Goal: Transaction & Acquisition: Purchase product/service

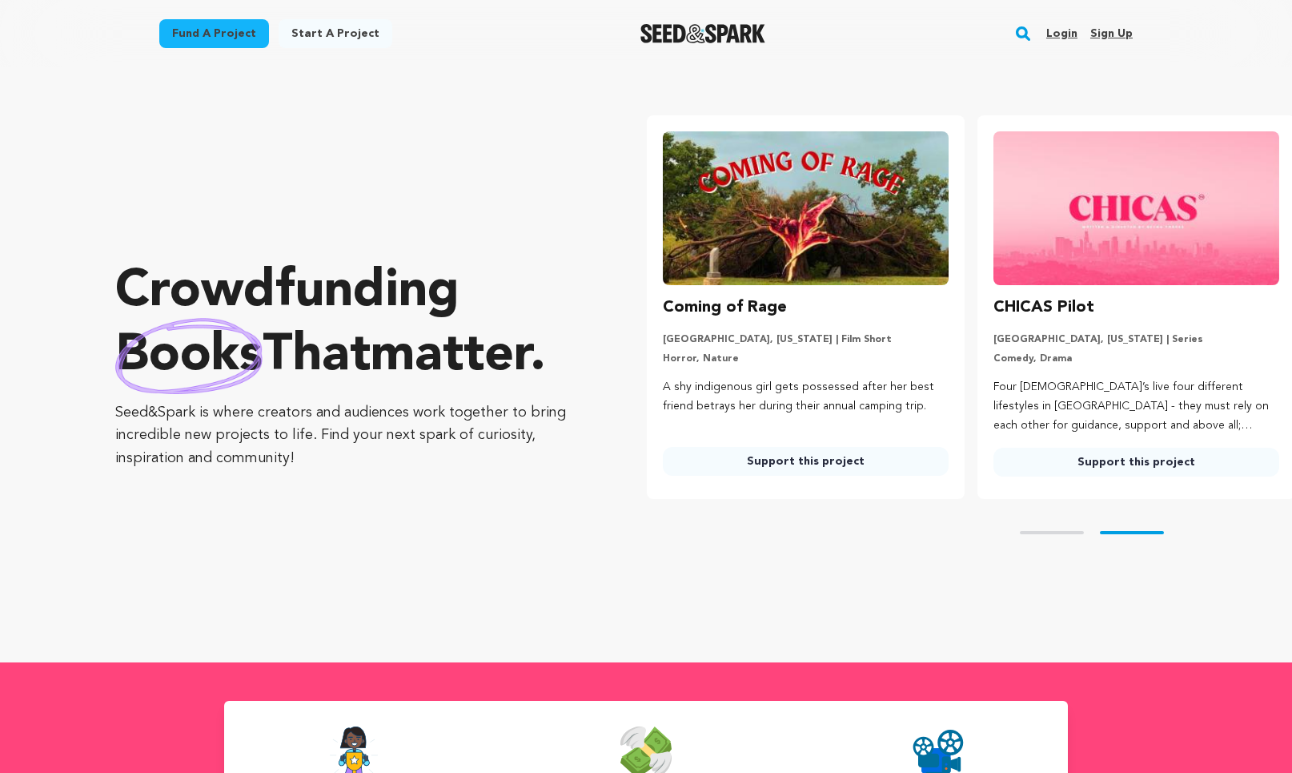
scroll to position [0, 343]
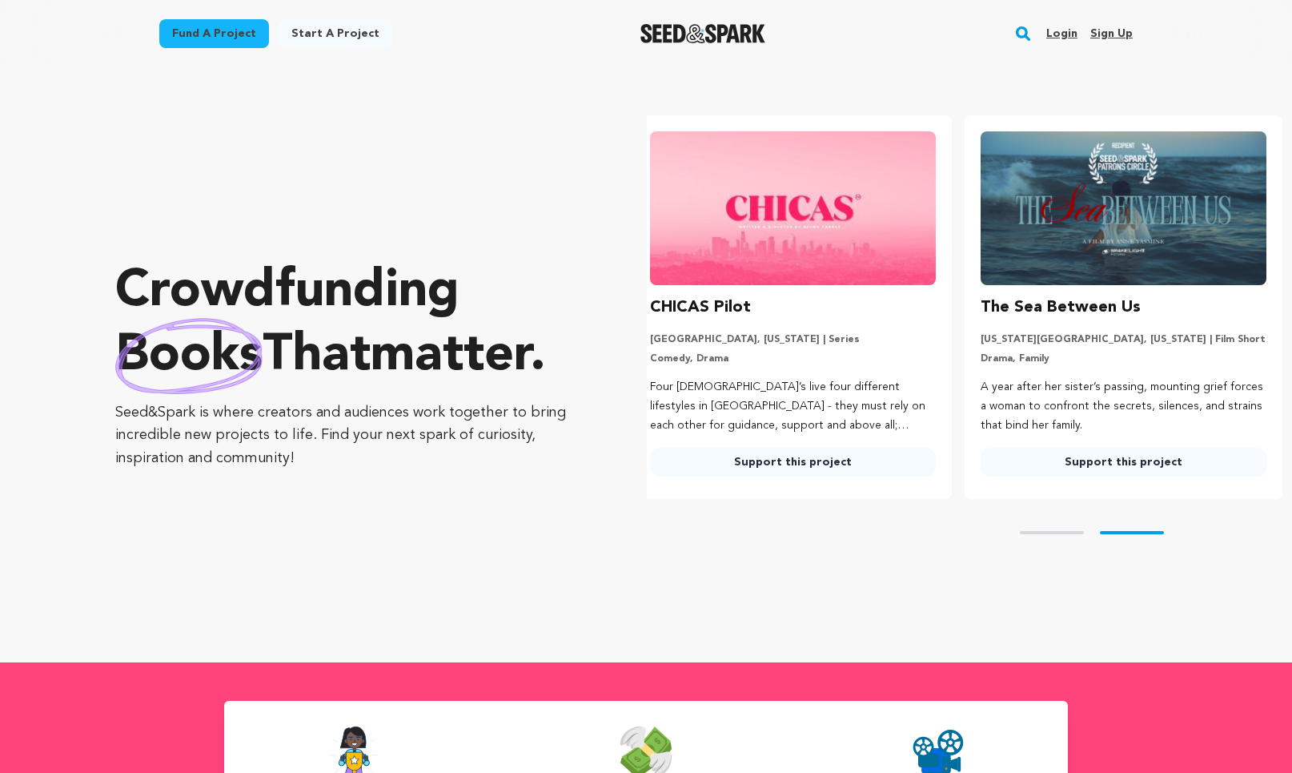
click at [1058, 26] on link "Login" at bounding box center [1061, 34] width 31 height 26
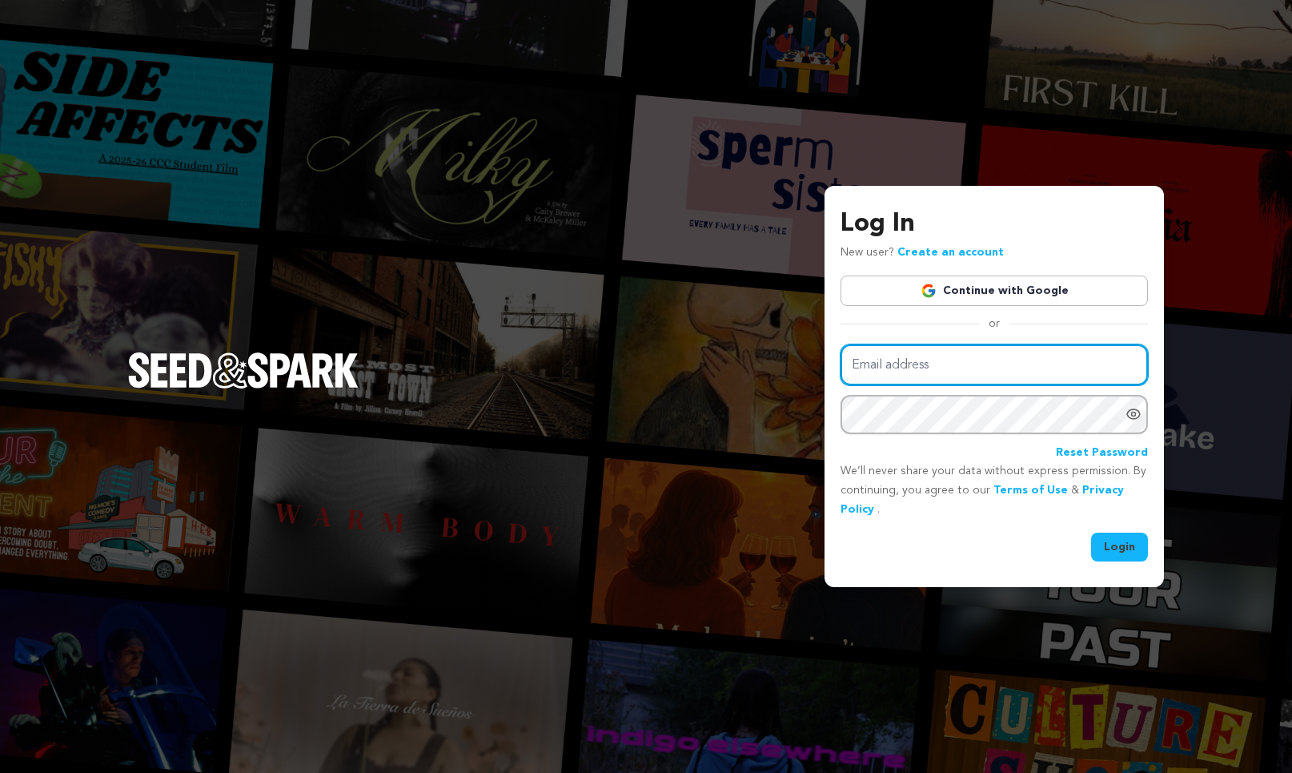
type input "puppett@puppett-productions.com"
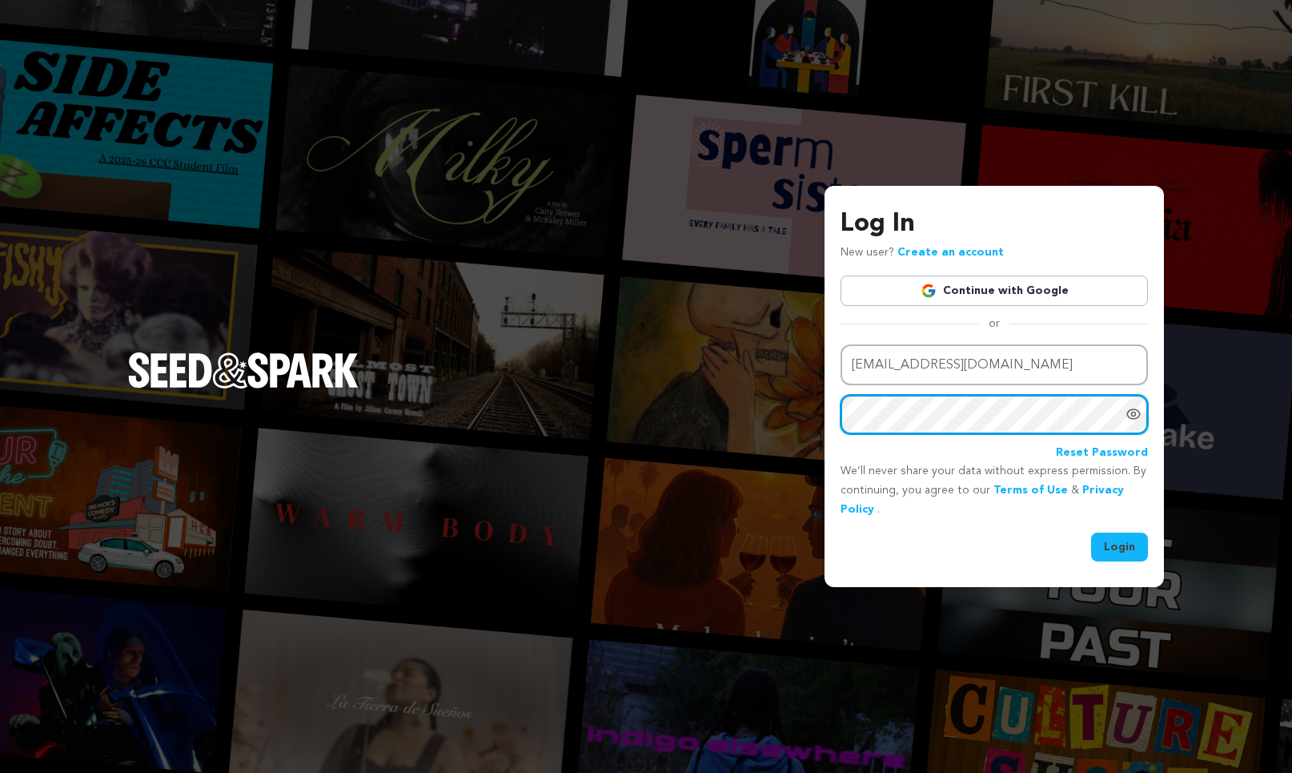
click at [1120, 544] on button "Login" at bounding box center [1119, 546] width 57 height 29
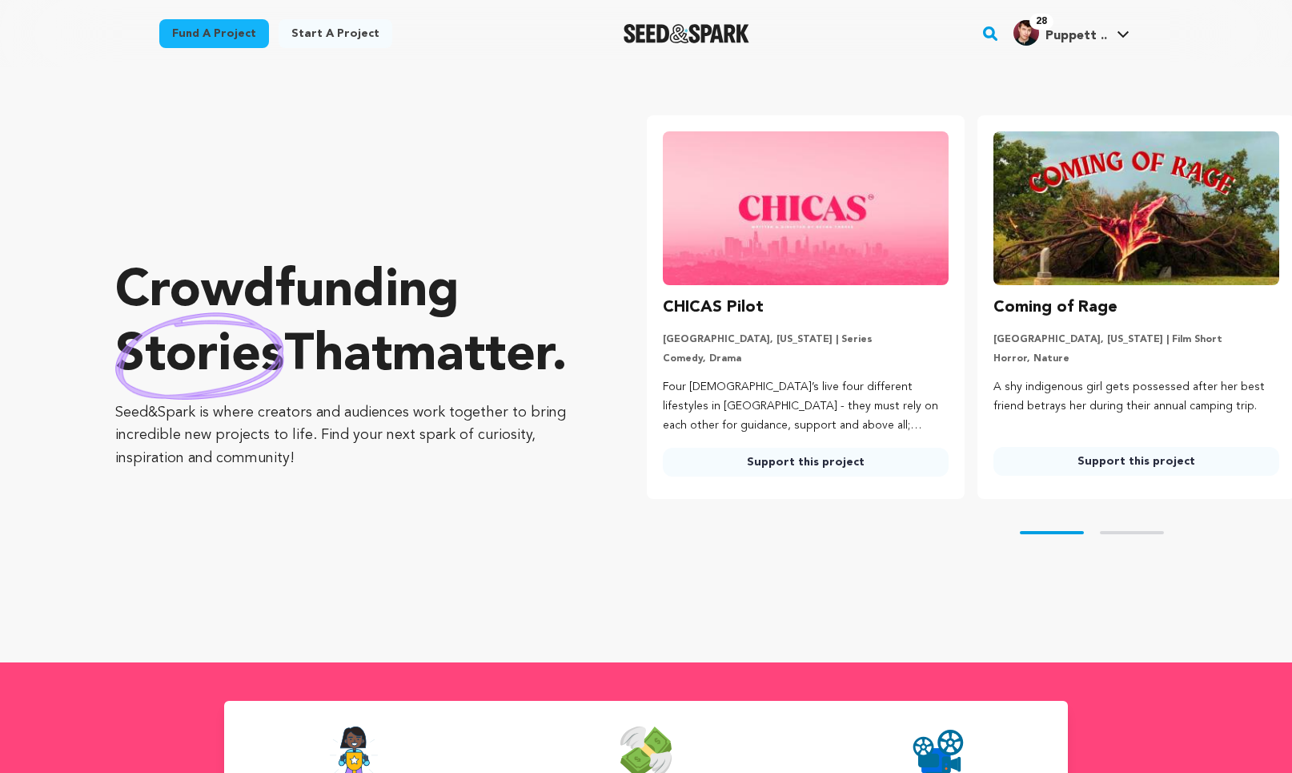
click at [987, 34] on rect "button" at bounding box center [990, 33] width 19 height 19
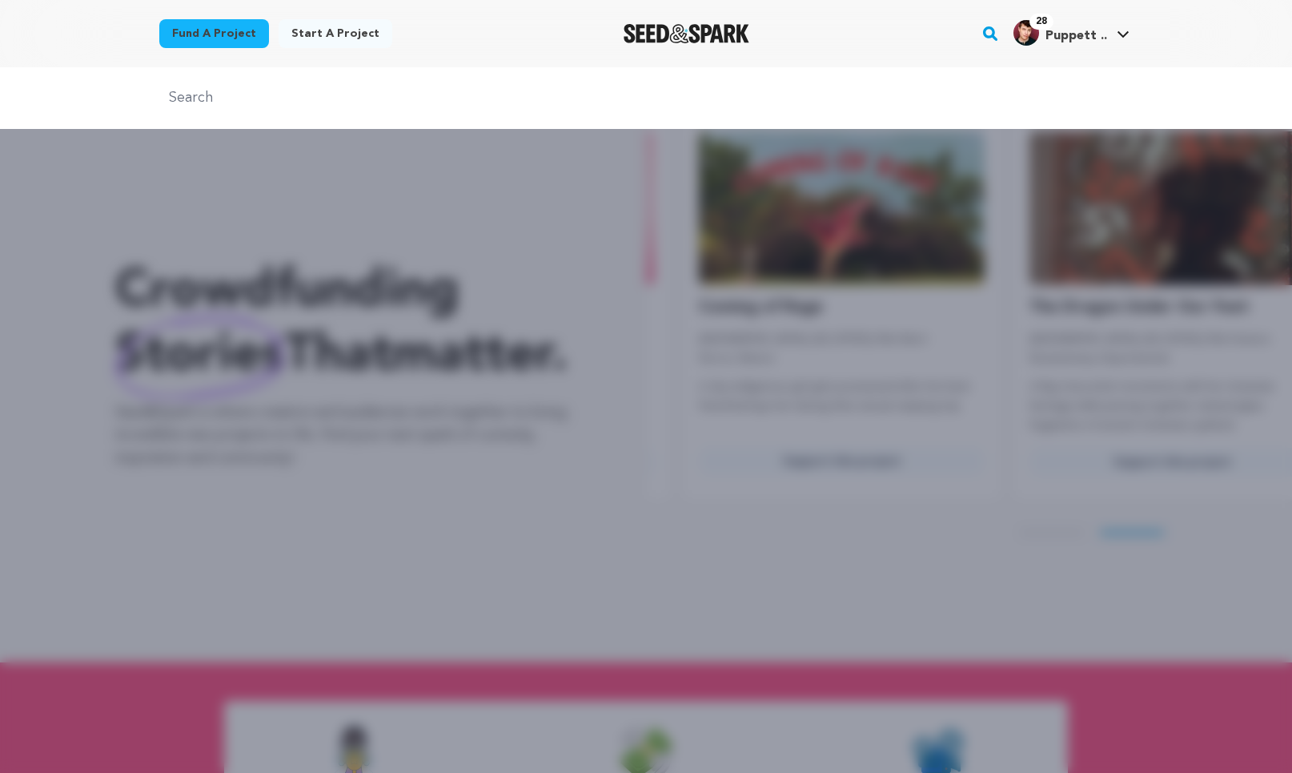
scroll to position [0, 343]
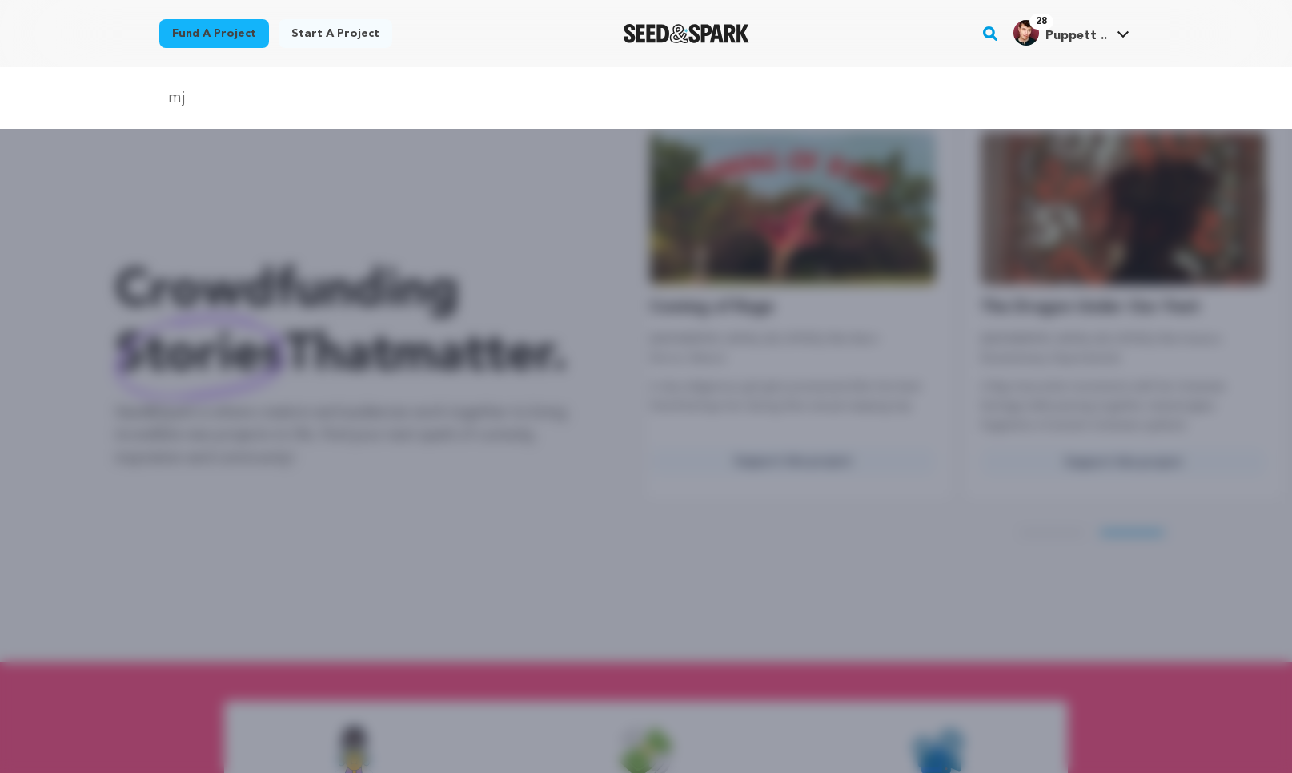
type input "m"
type input "jesus"
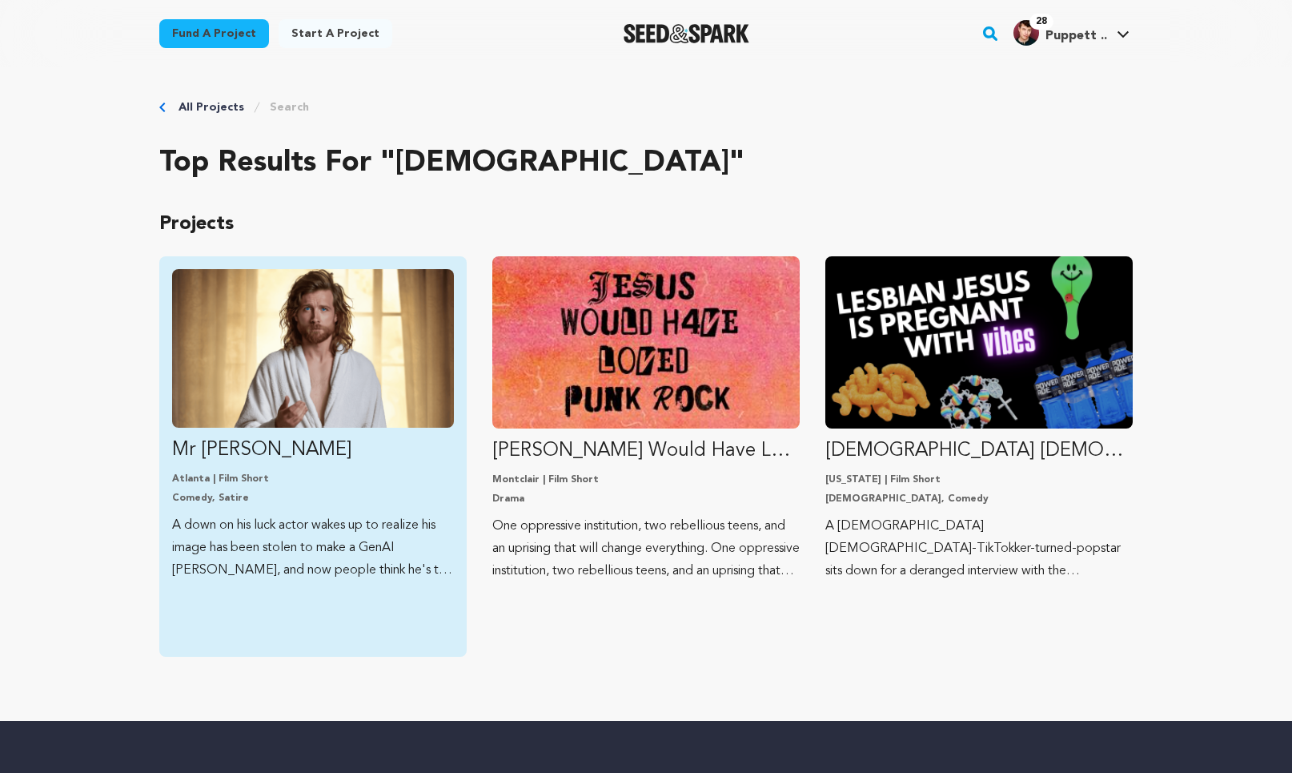
drag, startPoint x: 0, startPoint y: 0, endPoint x: 361, endPoint y: 320, distance: 482.6
click at [361, 320] on img "Fund Mr Jesus" at bounding box center [313, 348] width 282 height 159
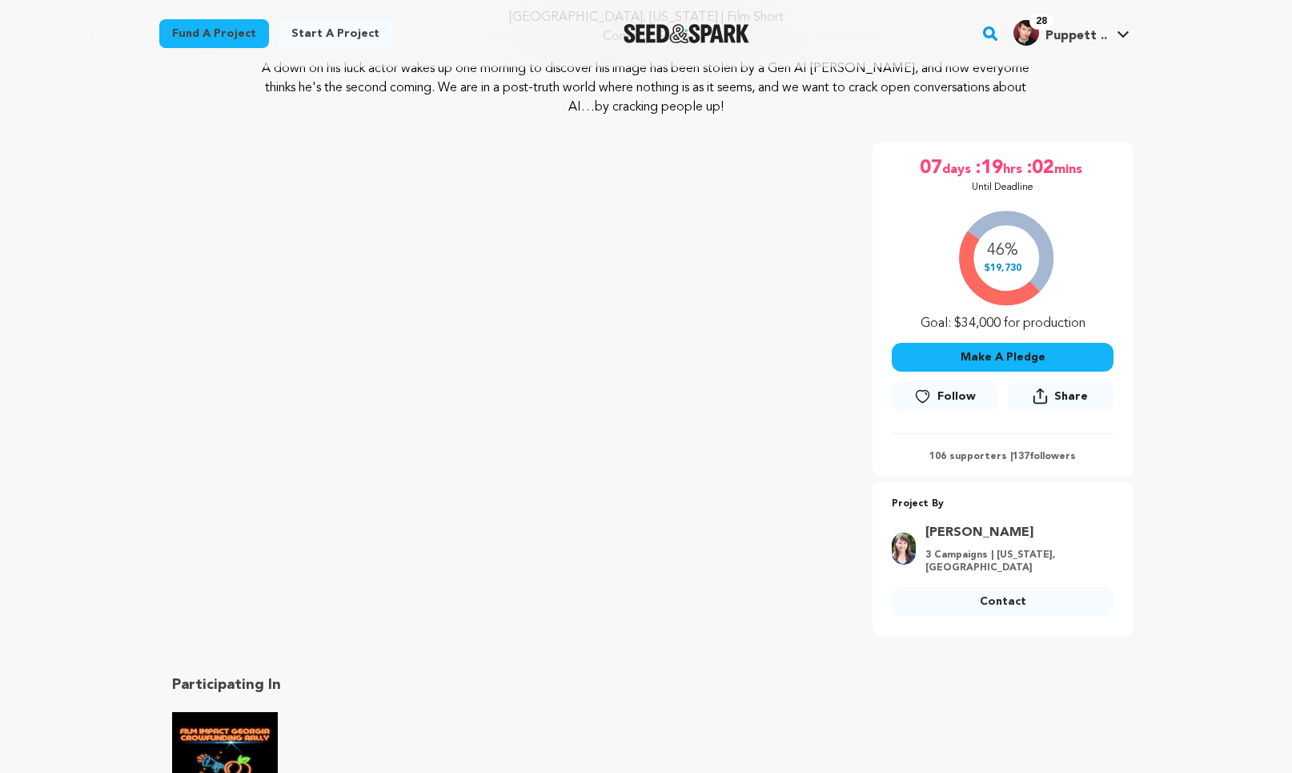
scroll to position [199, 0]
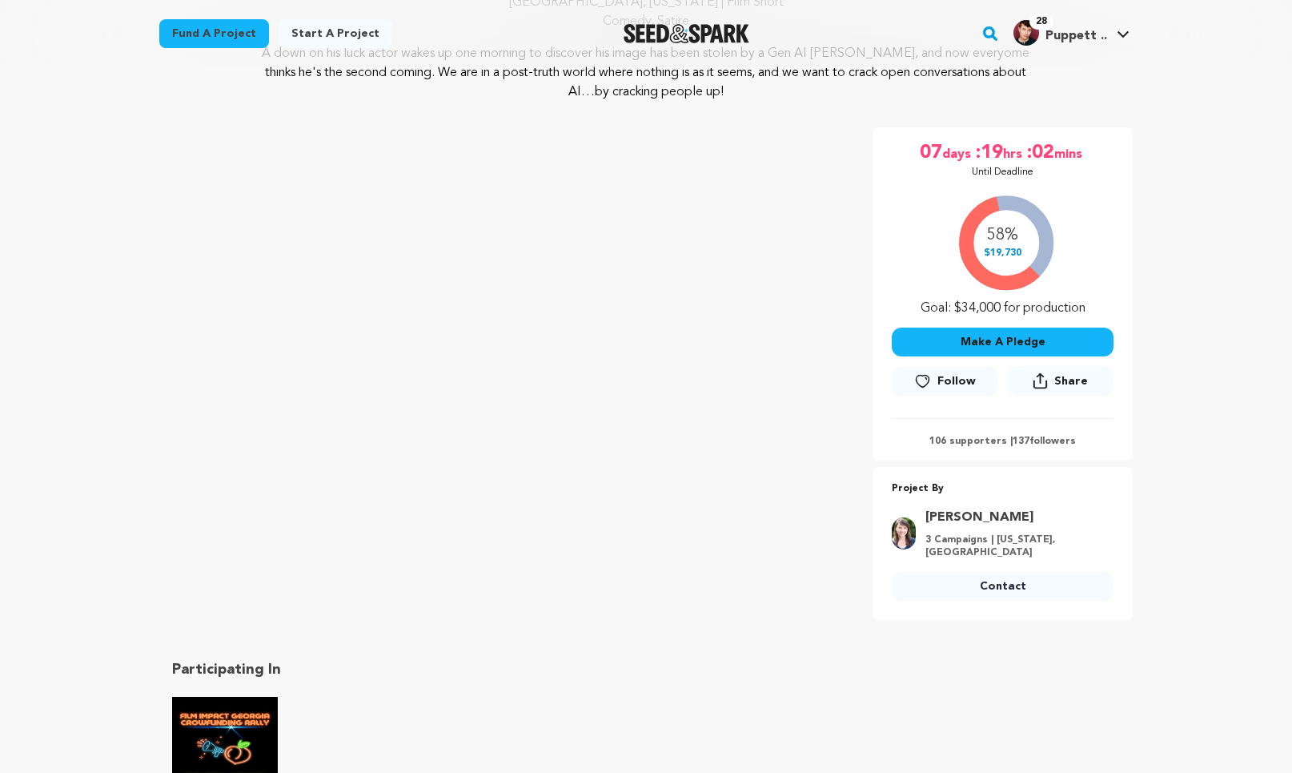
click at [918, 339] on button "Make A Pledge" at bounding box center [1003, 341] width 222 height 29
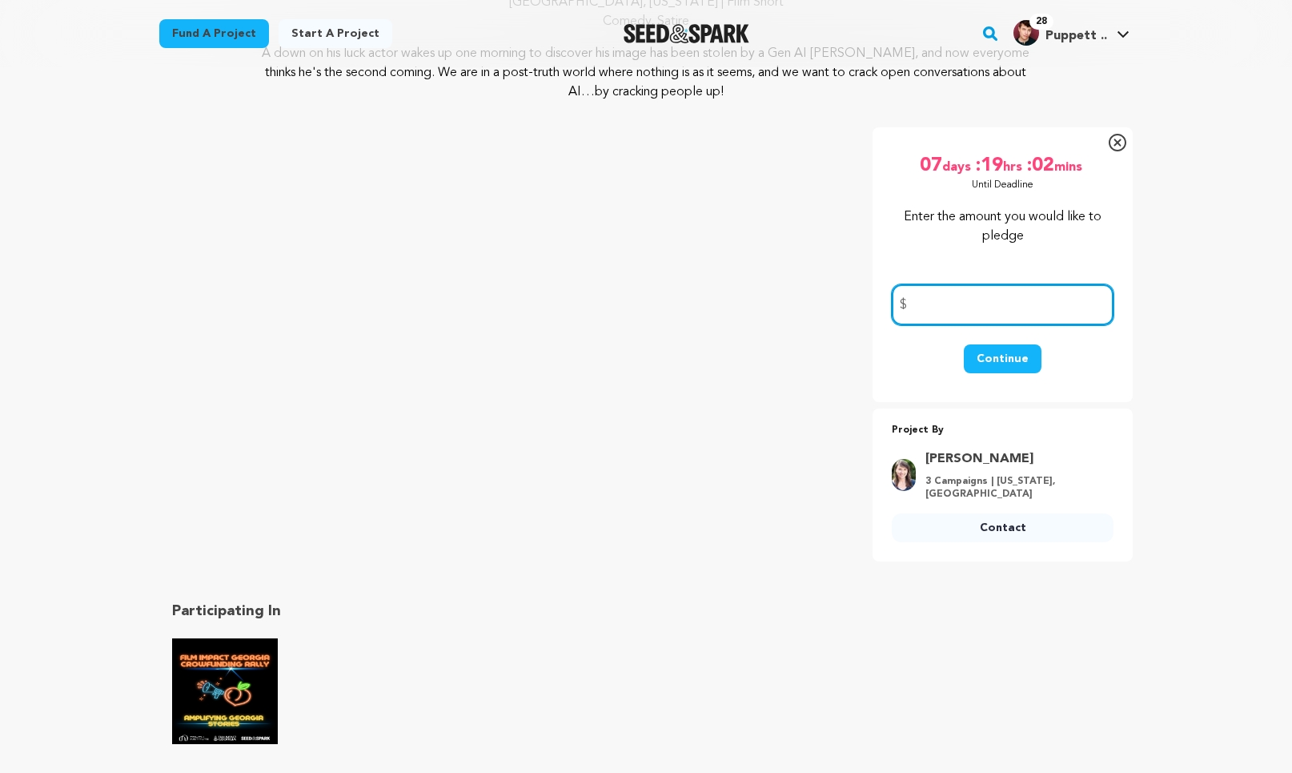
click at [976, 287] on input "number" at bounding box center [1003, 304] width 222 height 41
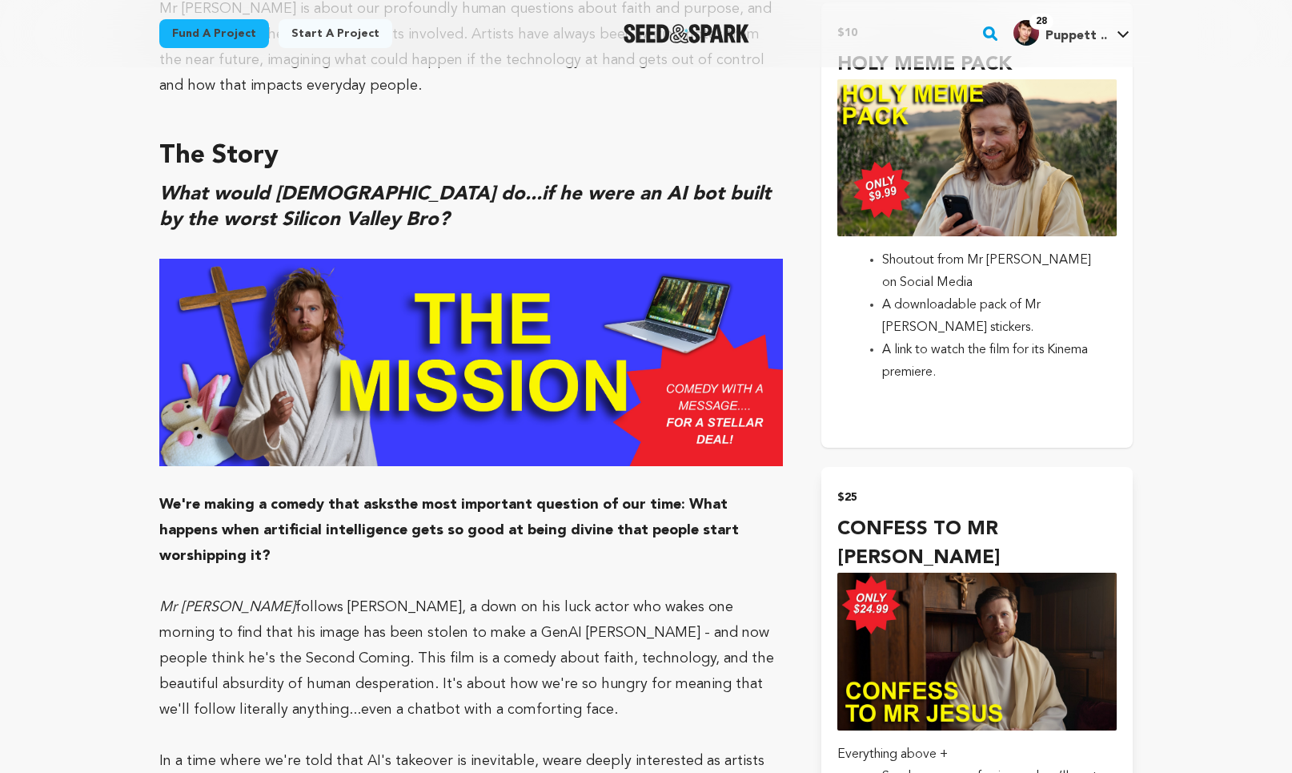
scroll to position [1309, 0]
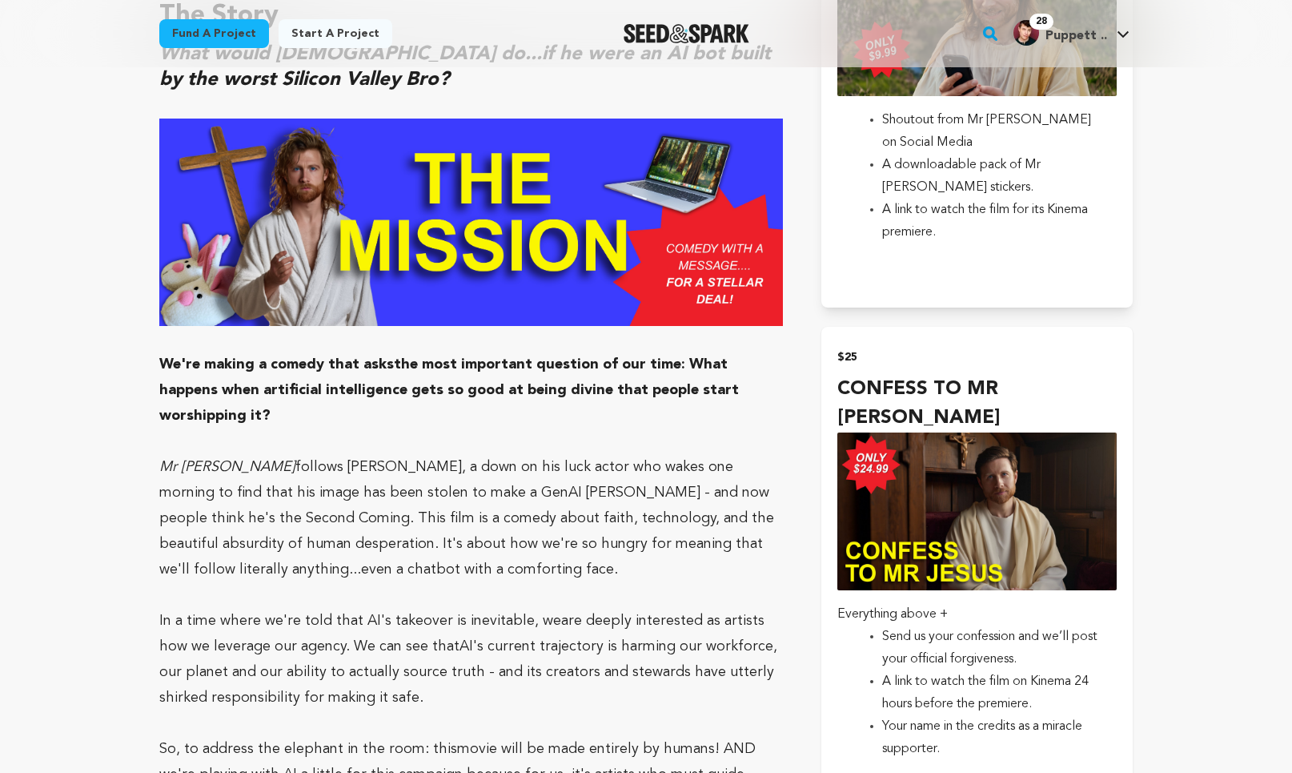
click at [948, 470] on img "submit" at bounding box center [976, 510] width 279 height 157
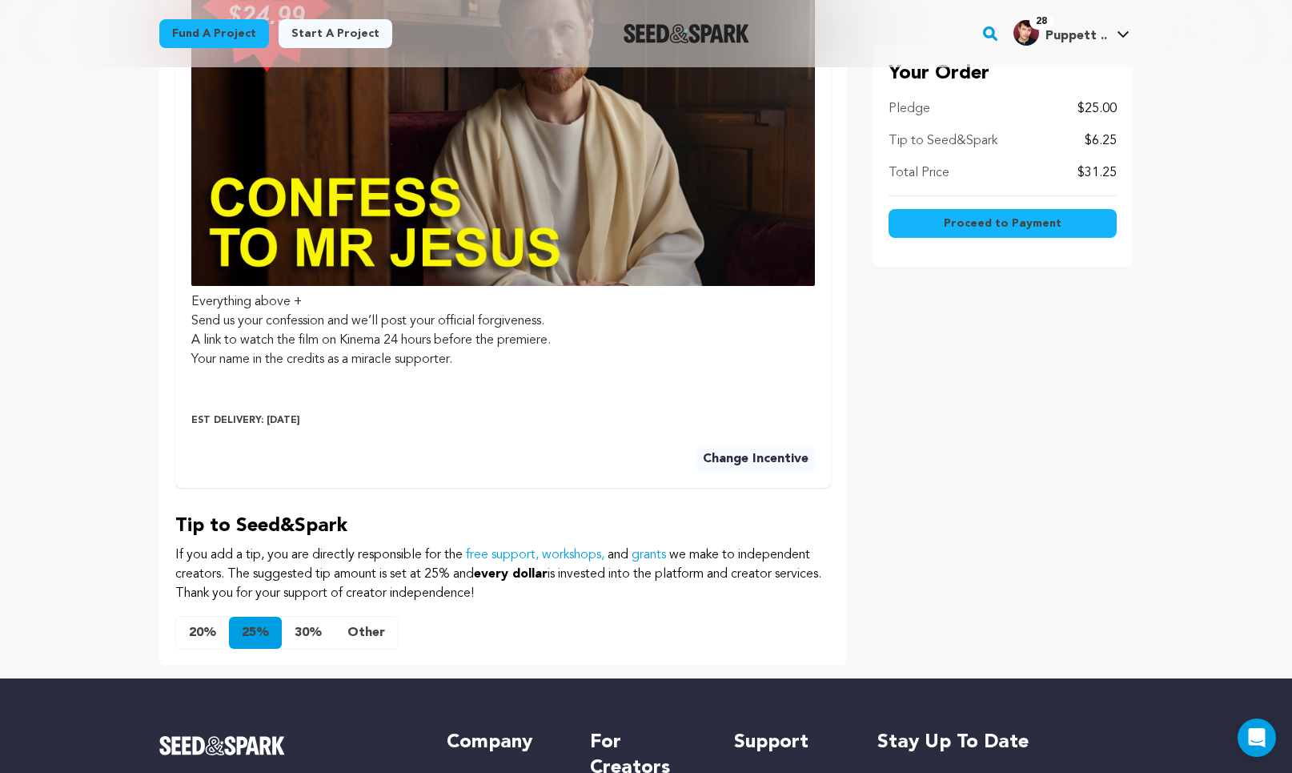
scroll to position [756, 0]
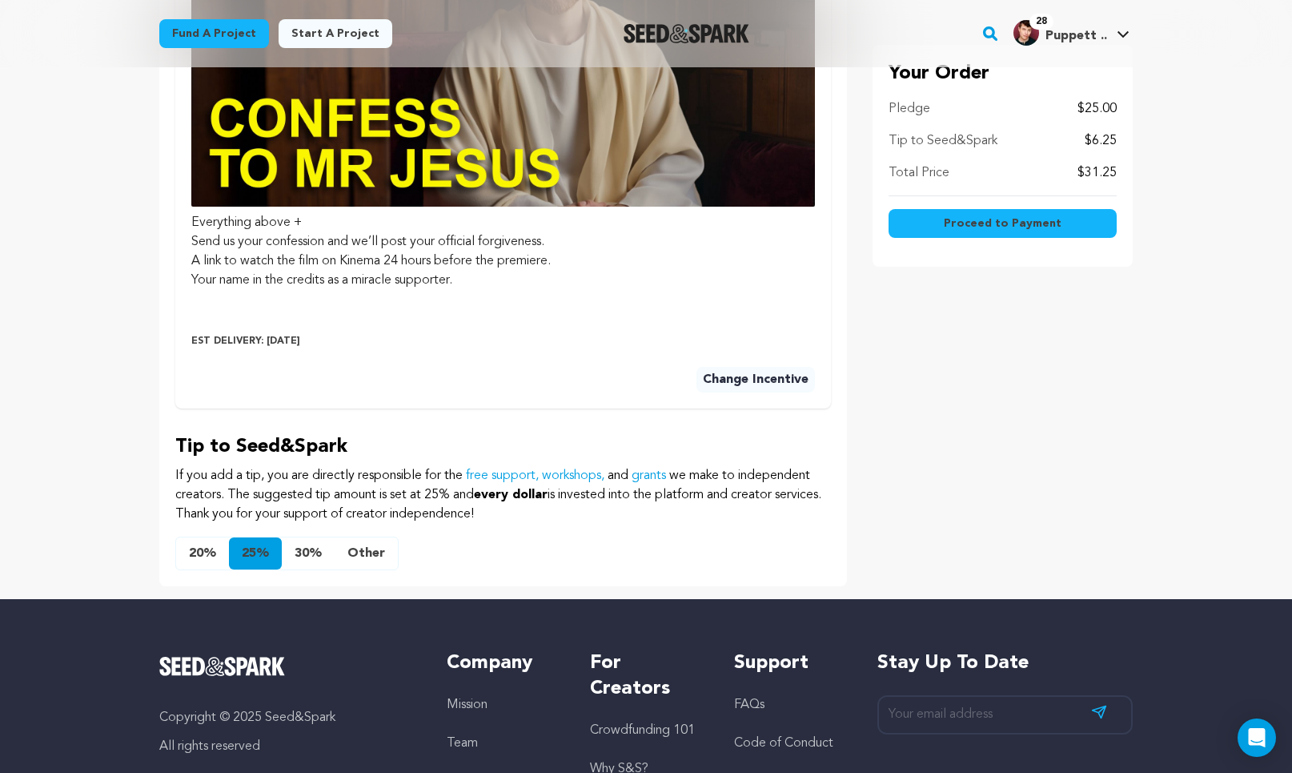
click at [713, 377] on button "Change Incentive" at bounding box center [756, 380] width 118 height 26
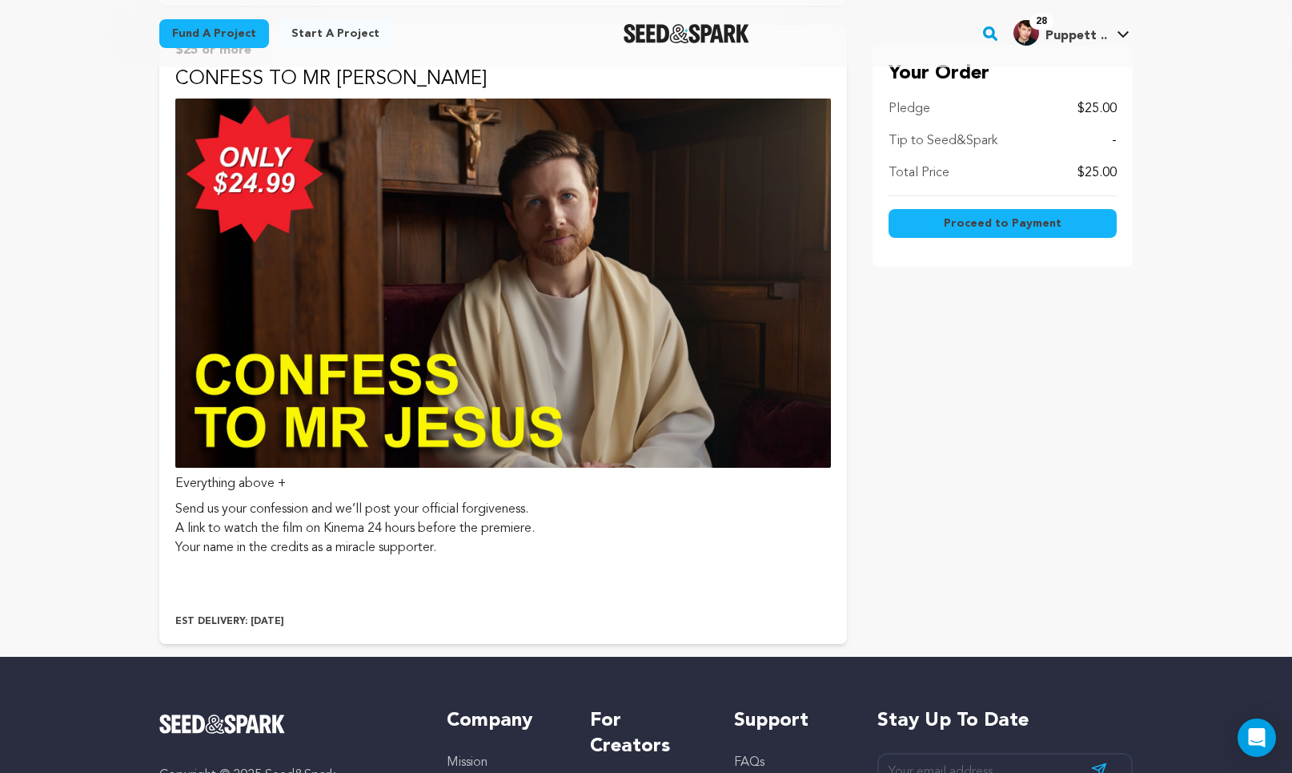
scroll to position [934, 0]
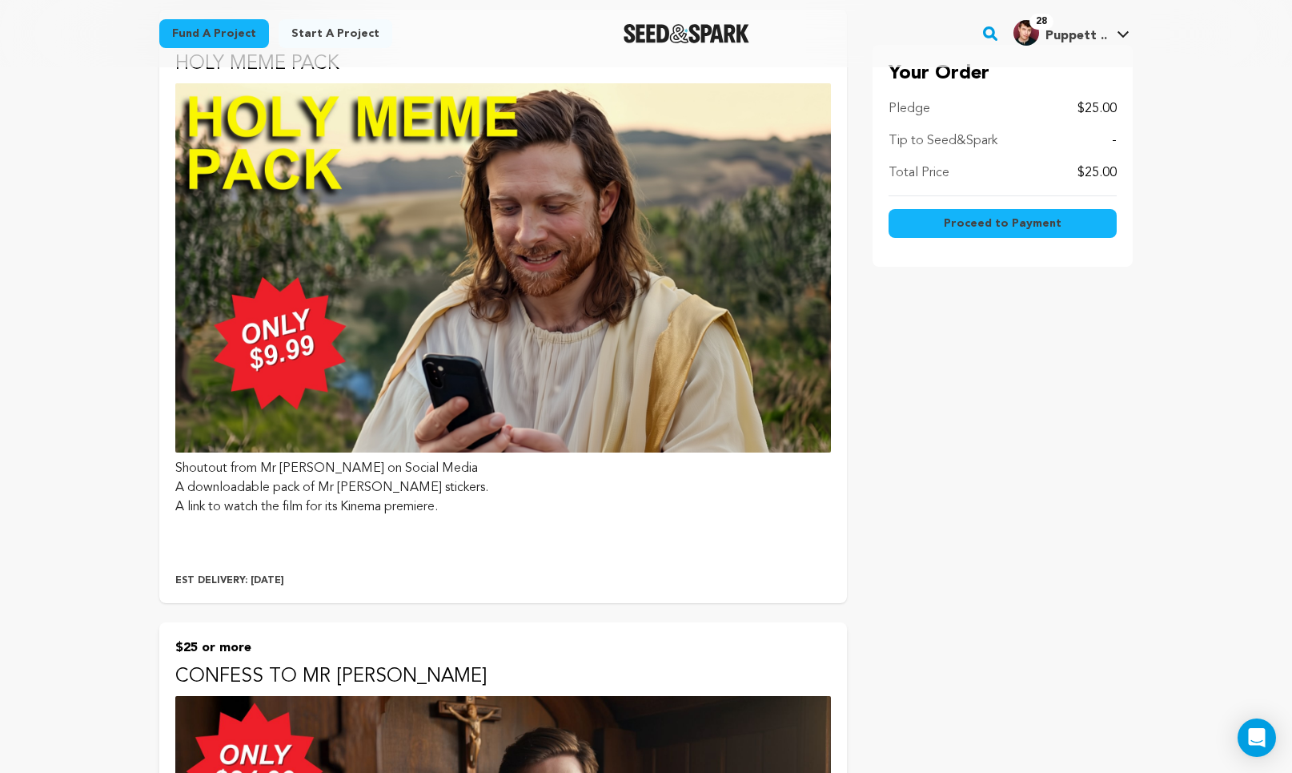
click at [511, 500] on li "A link to watch the film for its Kinema premiere." at bounding box center [503, 506] width 656 height 19
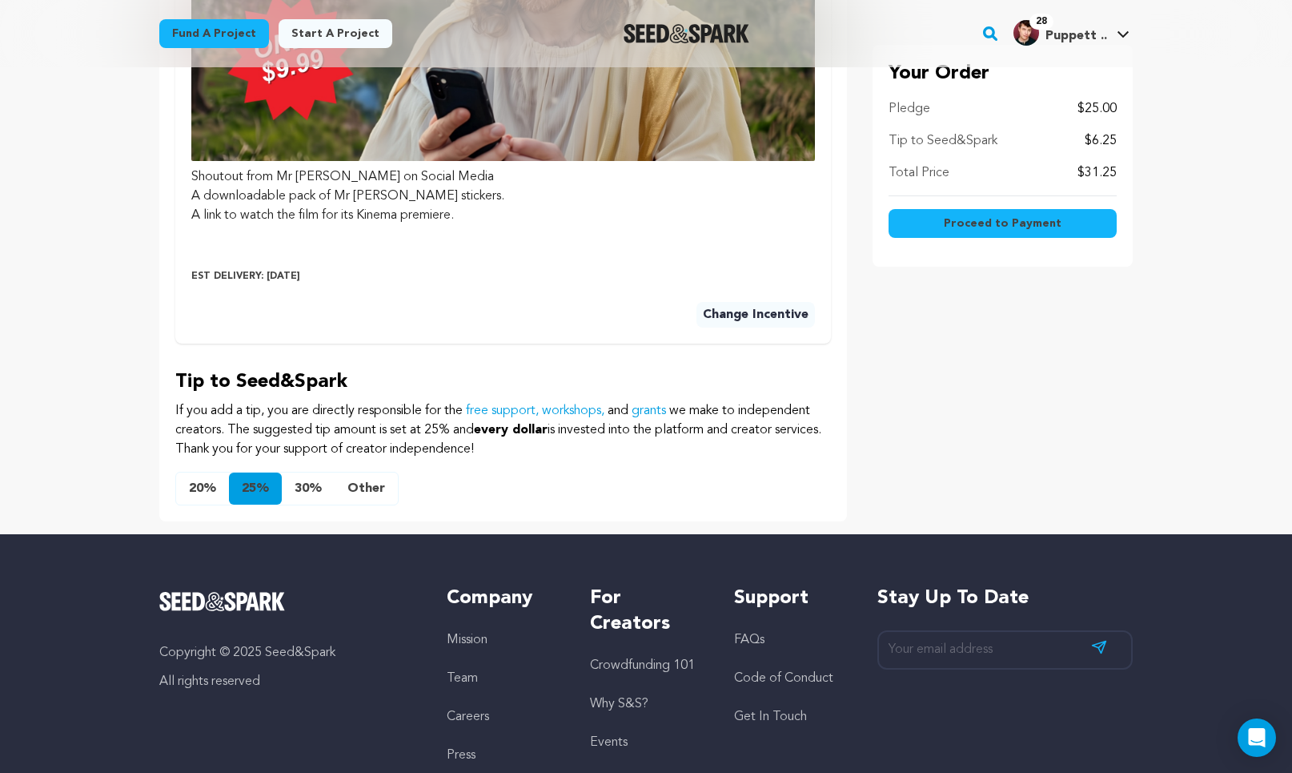
scroll to position [801, 0]
click at [205, 478] on button "20%" at bounding box center [202, 488] width 53 height 32
click at [367, 488] on button "Other" at bounding box center [366, 488] width 63 height 32
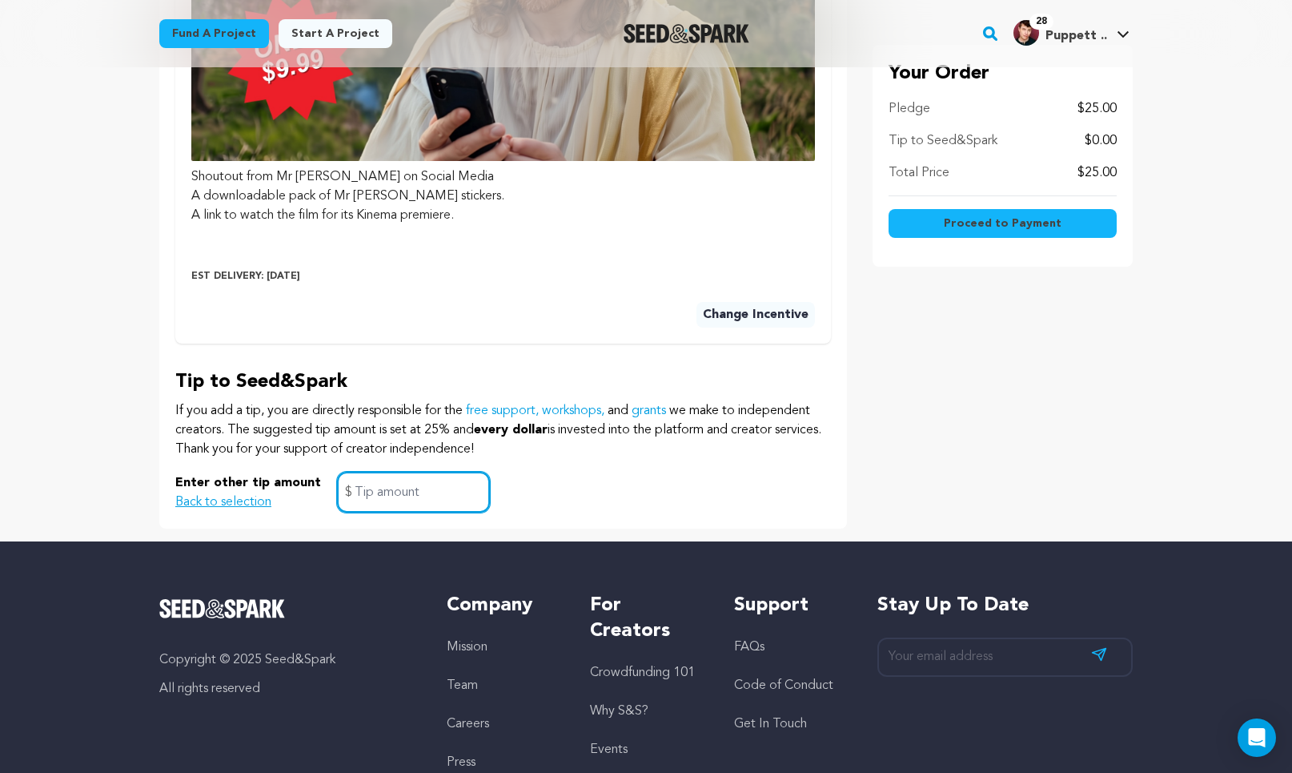
click at [367, 488] on input "text" at bounding box center [413, 492] width 153 height 41
type input "2"
click at [636, 453] on p "If you add a tip, you are directly responsible for the free support, workshops,…" at bounding box center [503, 430] width 656 height 58
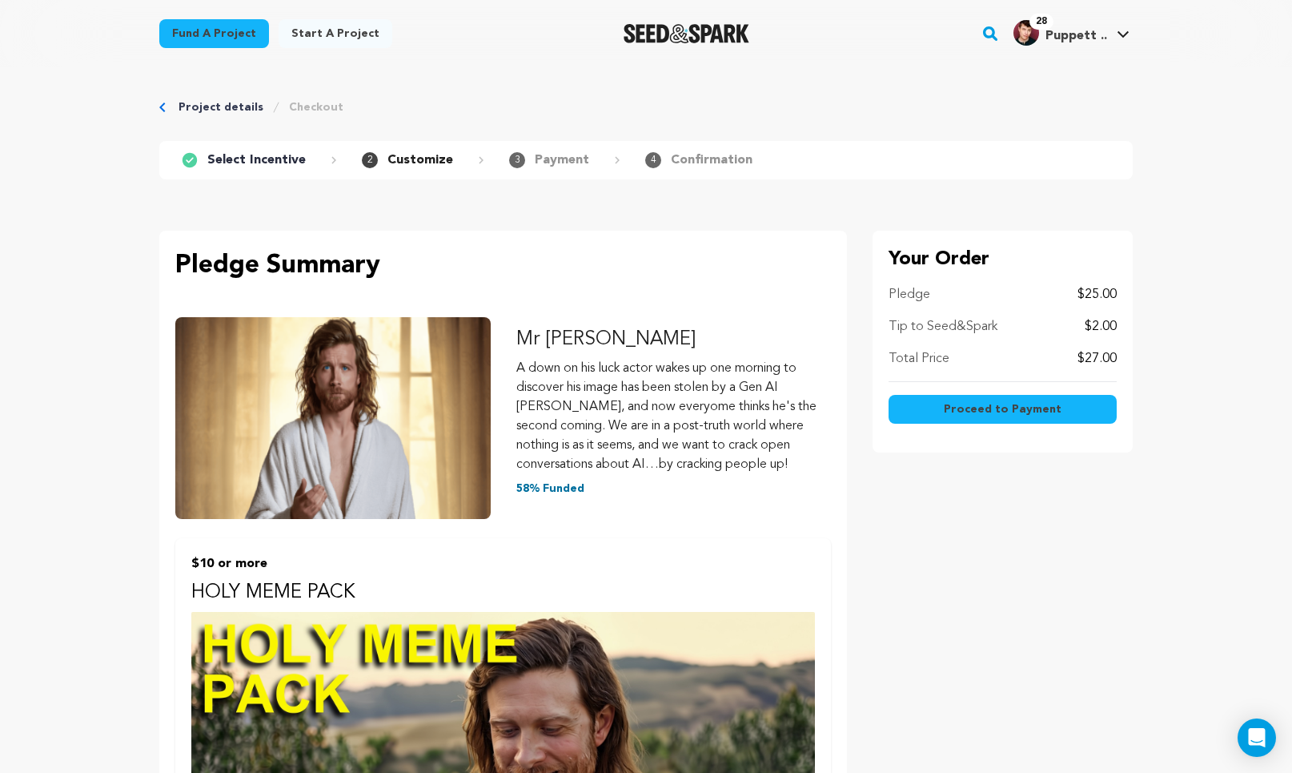
scroll to position [0, 0]
click at [994, 408] on span "Proceed to Payment" at bounding box center [1003, 409] width 118 height 16
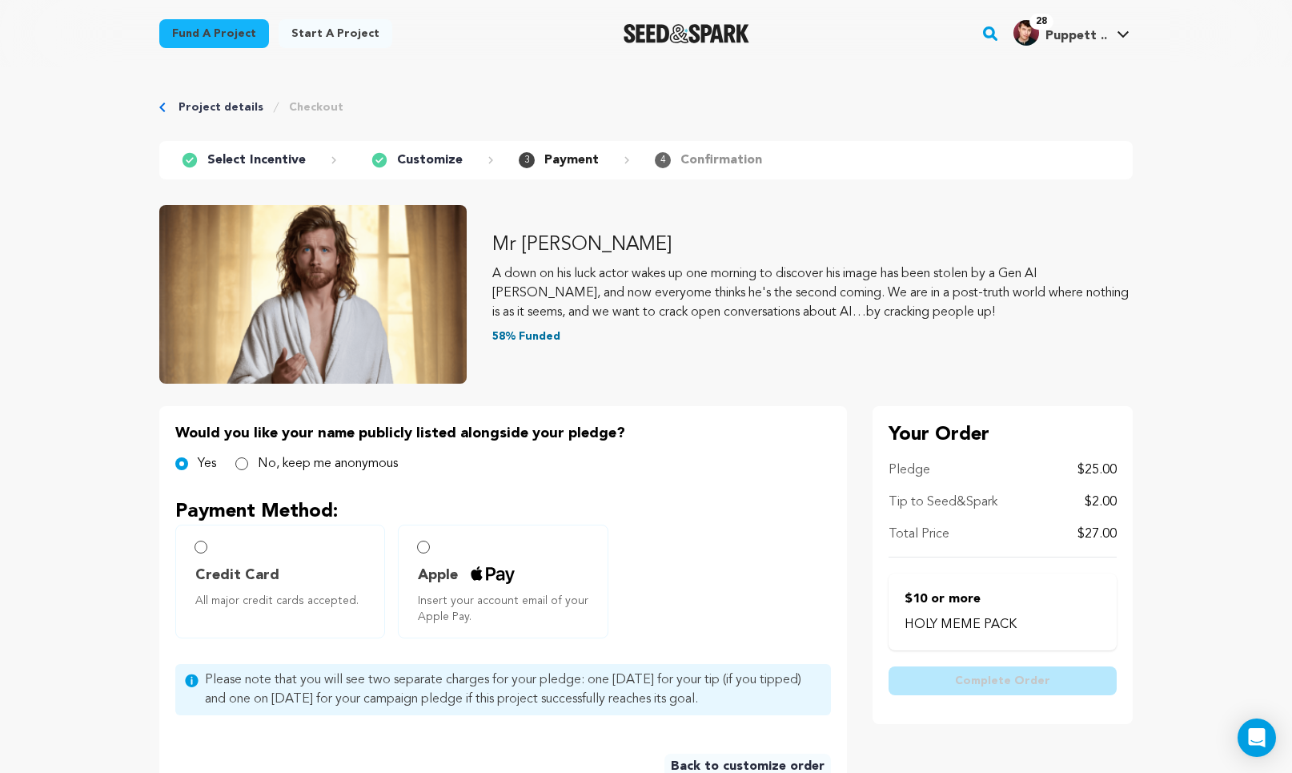
click at [0, 0] on div at bounding box center [0, 0] width 0 height 0
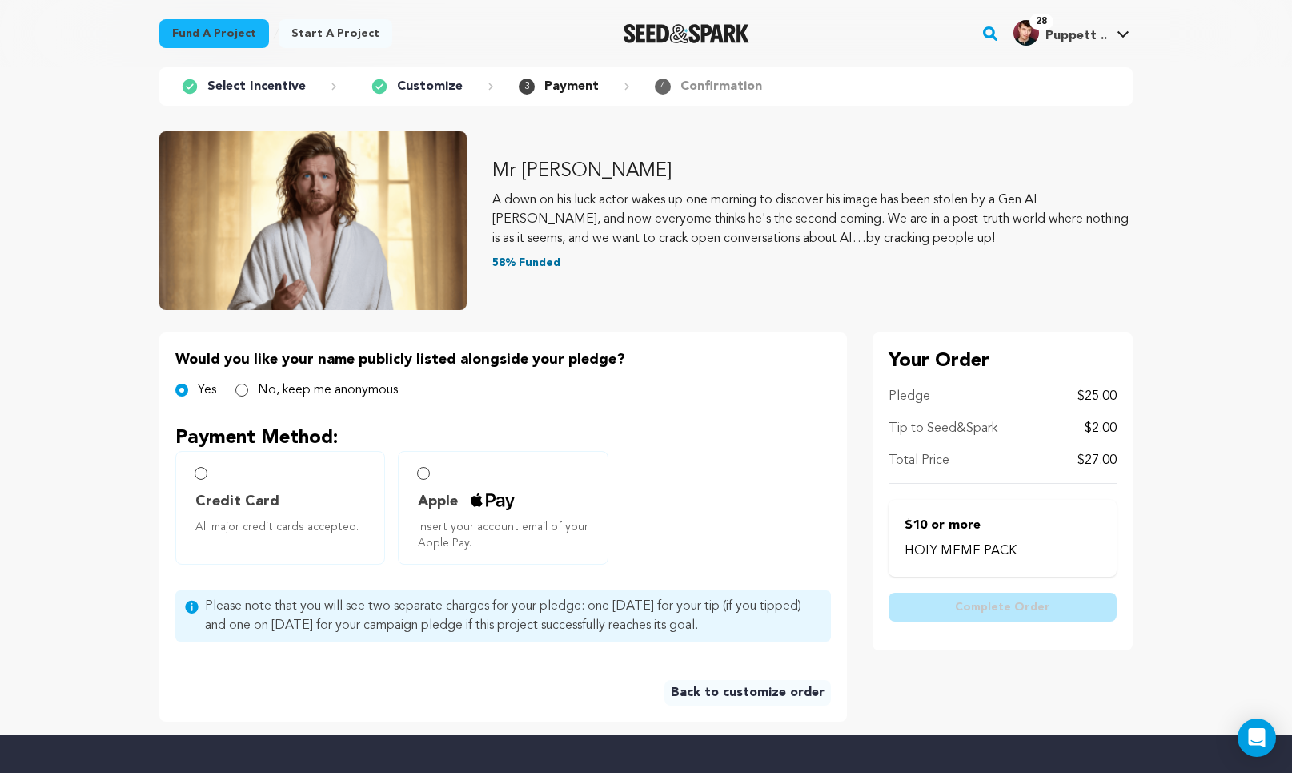
scroll to position [92, 0]
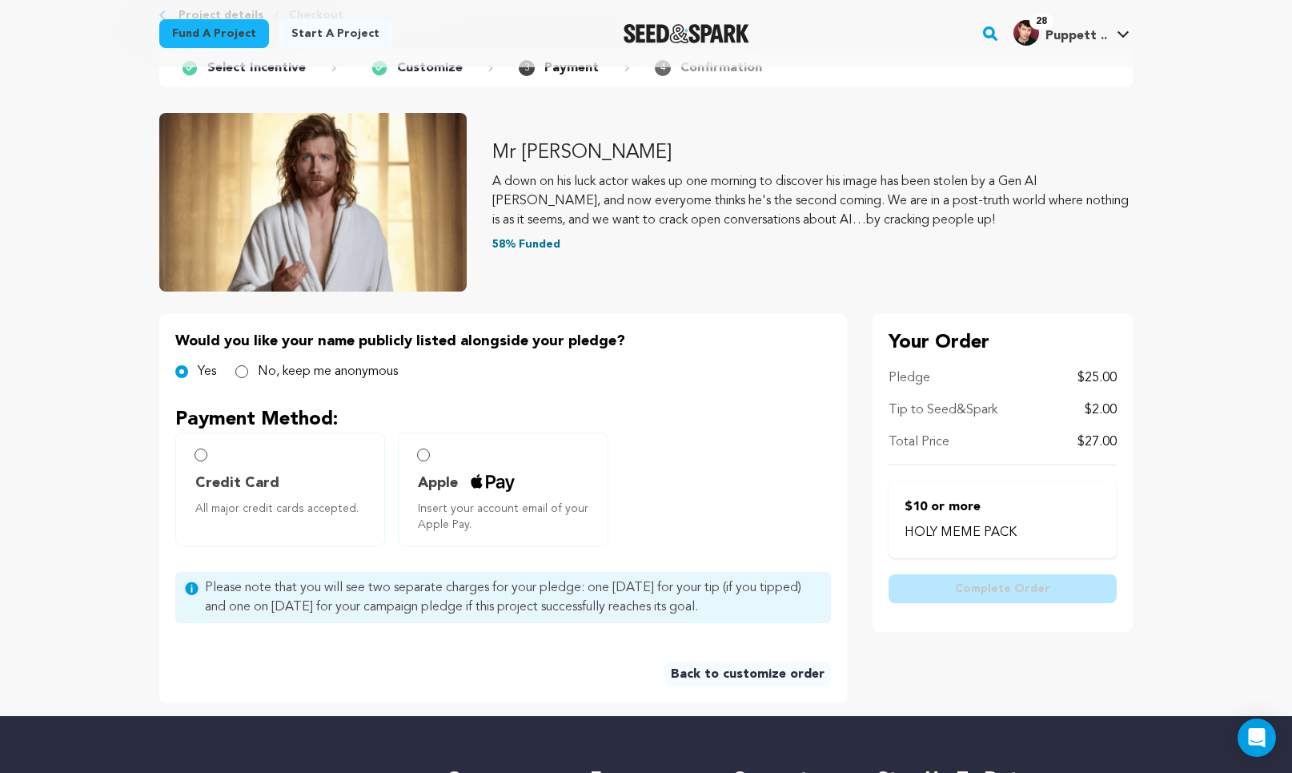
click at [197, 459] on input "Credit Card All major credit cards accepted." at bounding box center [201, 454] width 13 height 13
radio input "false"
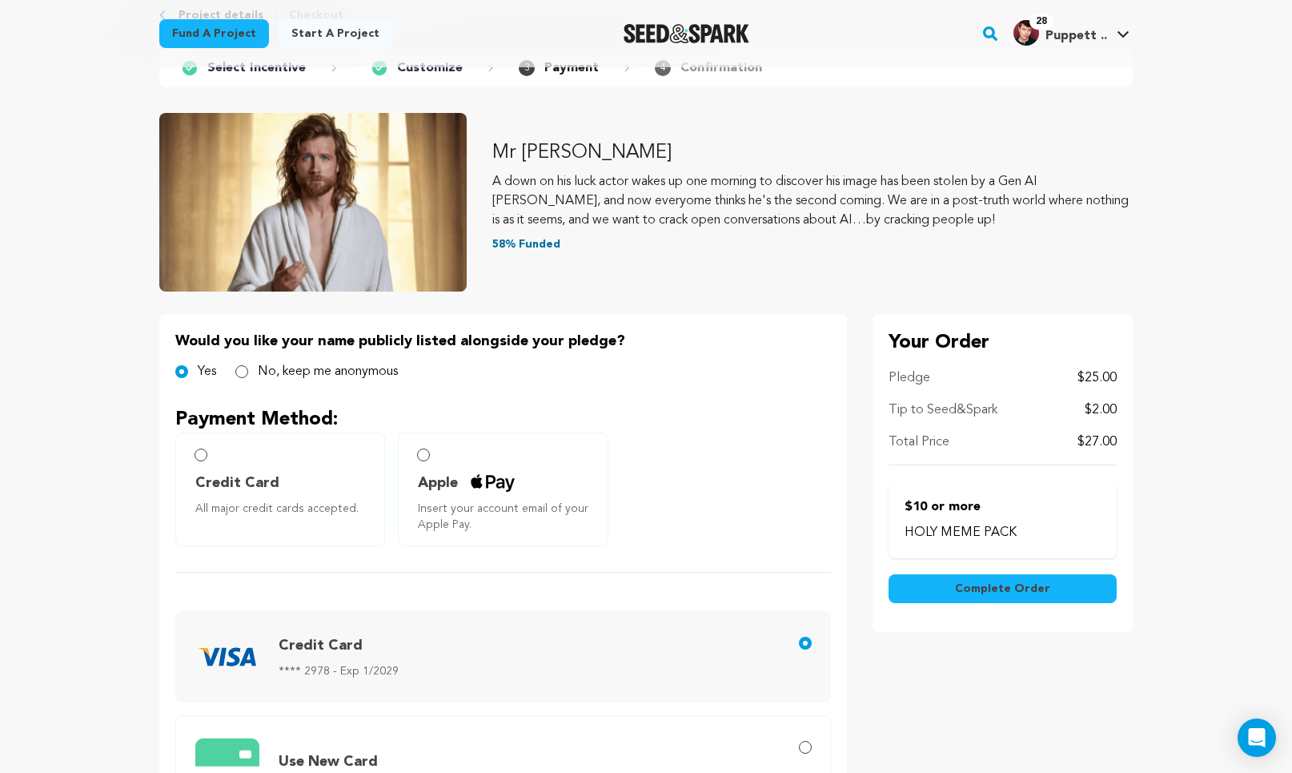
click at [203, 456] on input "Credit Card All major credit cards accepted." at bounding box center [201, 454] width 13 height 13
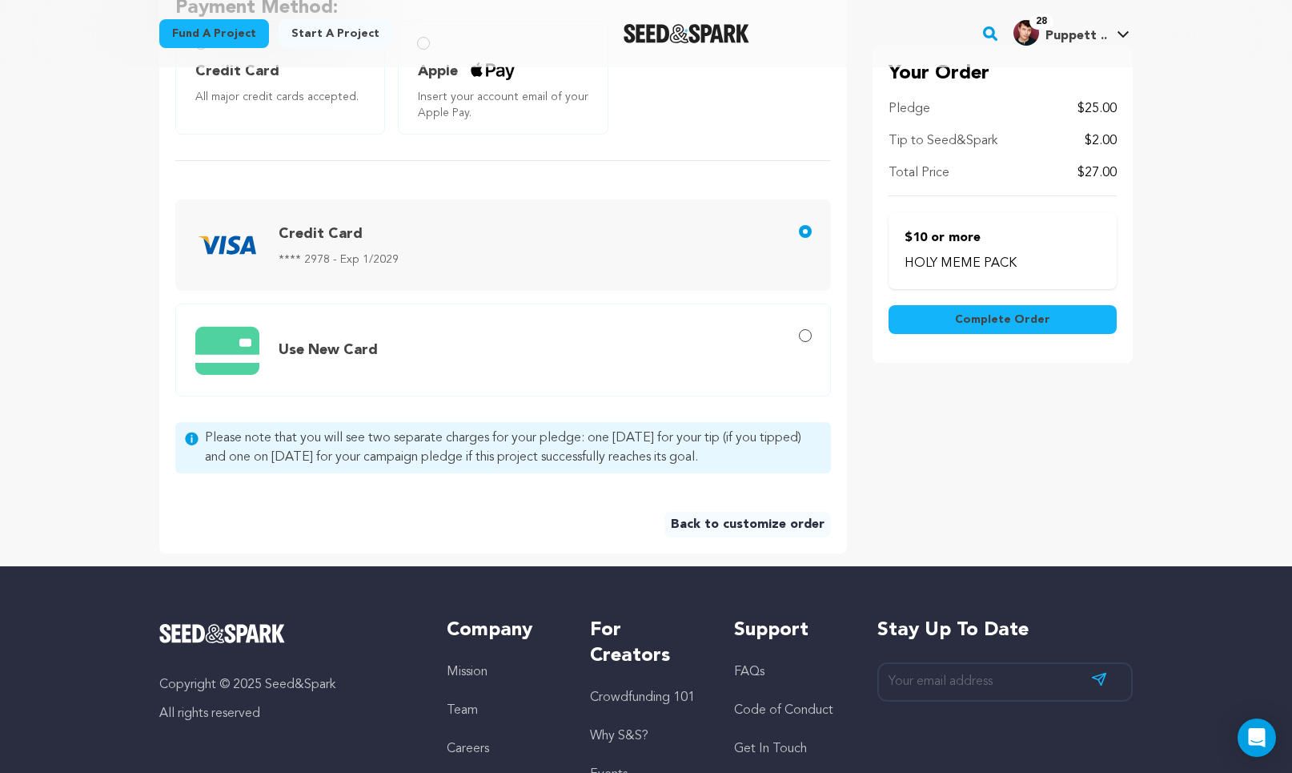
scroll to position [506, 0]
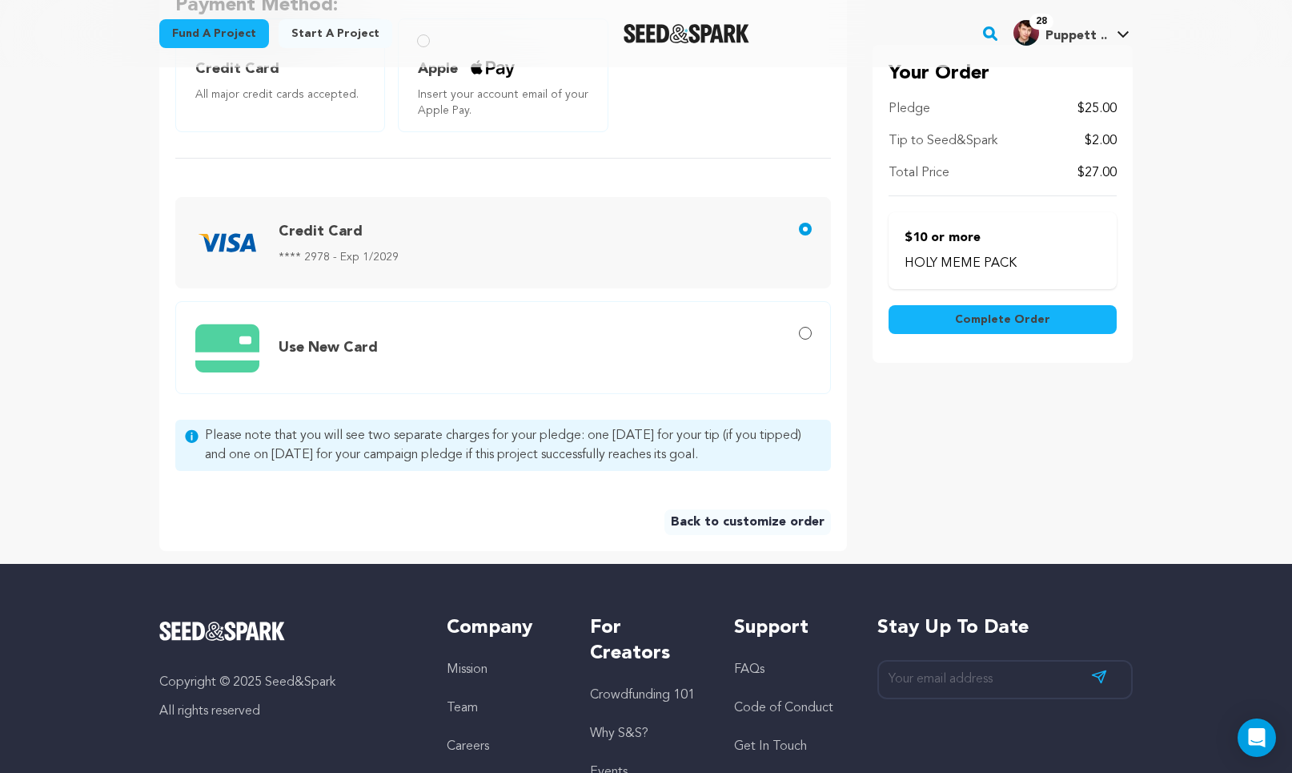
click at [970, 321] on span "Complete Order" at bounding box center [1002, 319] width 95 height 16
